Goal: Task Accomplishment & Management: Use online tool/utility

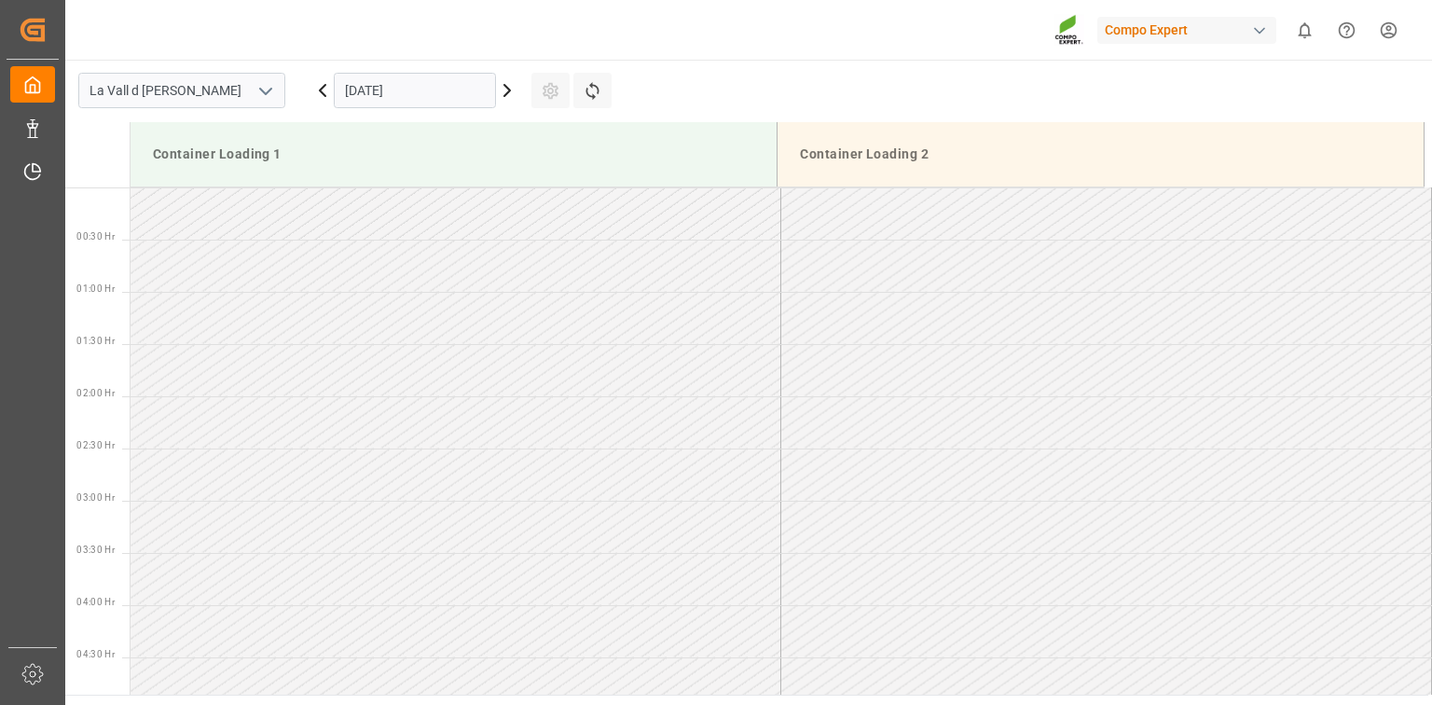
scroll to position [1032, 0]
